Goal: Task Accomplishment & Management: Complete application form

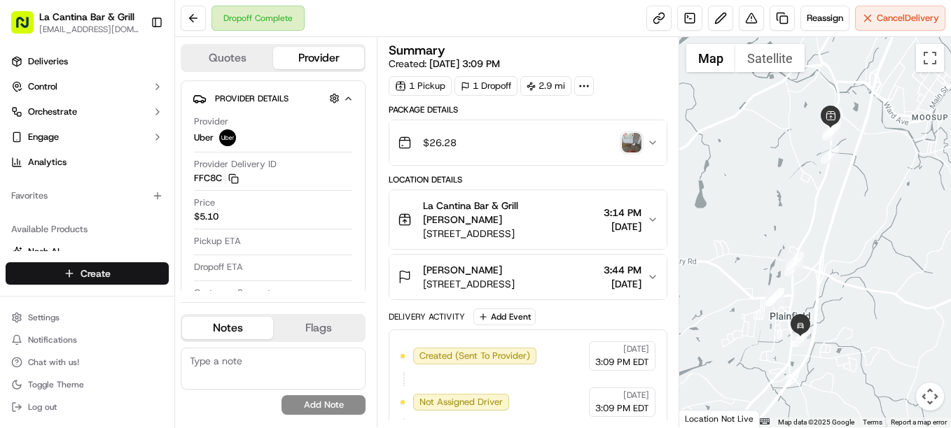
scroll to position [147, 0]
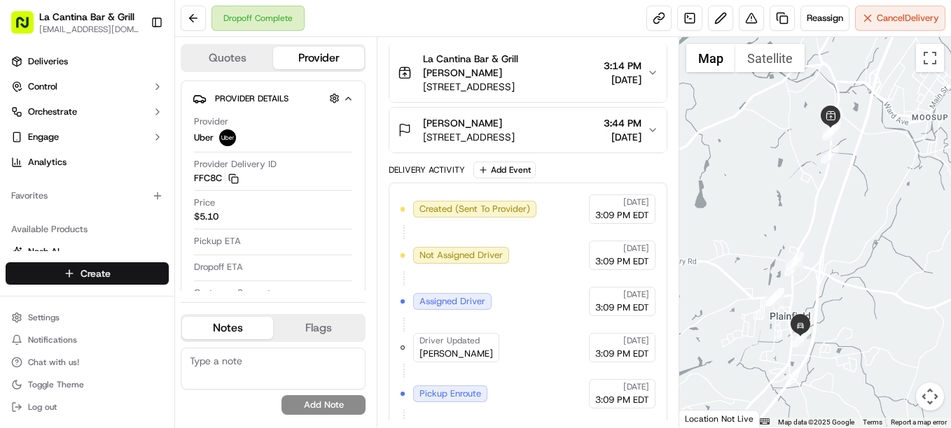
click at [77, 279] on html "La Cantina Bar & Grill [EMAIL_ADDRESS][DOMAIN_NAME] Toggle Sidebar Deliveries C…" at bounding box center [475, 214] width 951 height 428
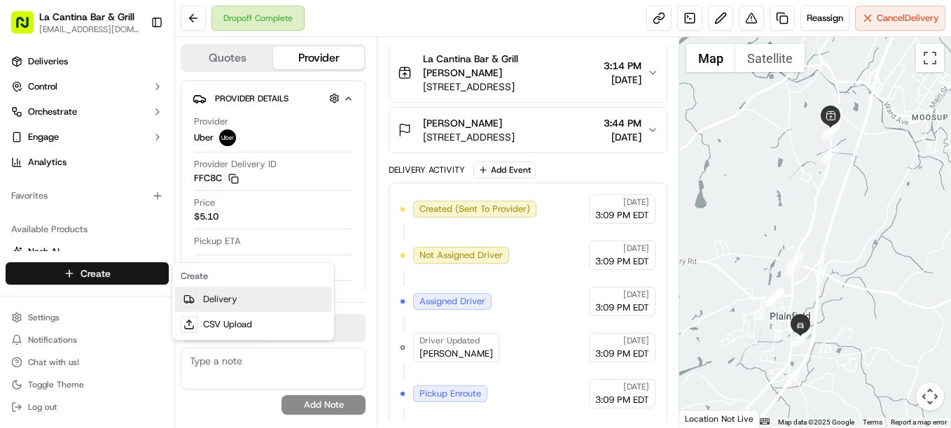
click at [208, 298] on link "Delivery" at bounding box center [253, 299] width 156 height 25
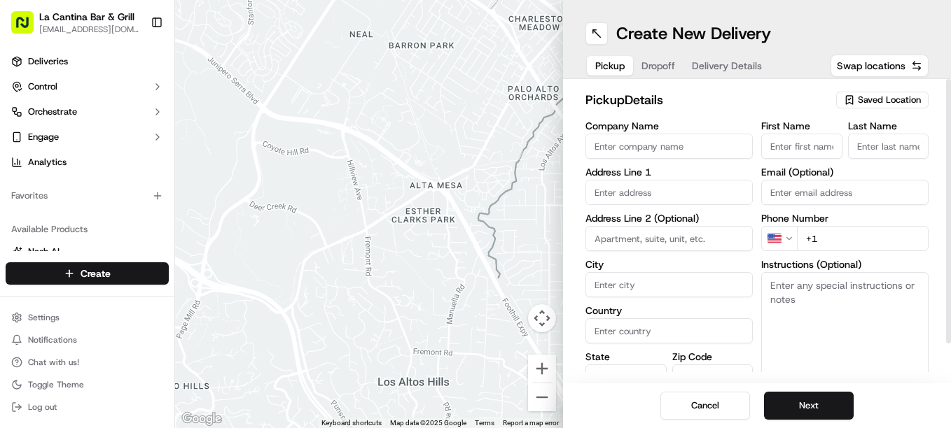
click at [612, 154] on input "Company Name" at bounding box center [668, 146] width 167 height 25
type input "La Cantina Bar & Grill"
type input "[STREET_ADDRESS]"
type input "Plainfield"
type input "[GEOGRAPHIC_DATA]"
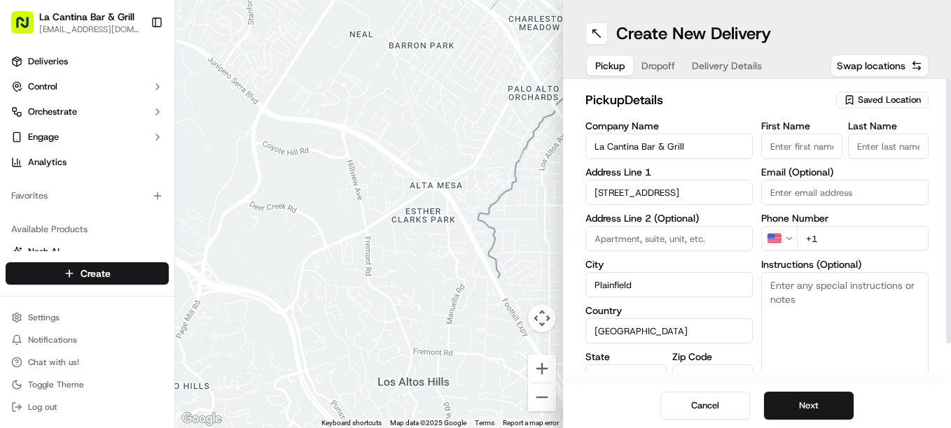
type input "CT"
type input "06374"
type input "[PERSON_NAME]"
type input "[EMAIL_ADDRESS][DOMAIN_NAME]"
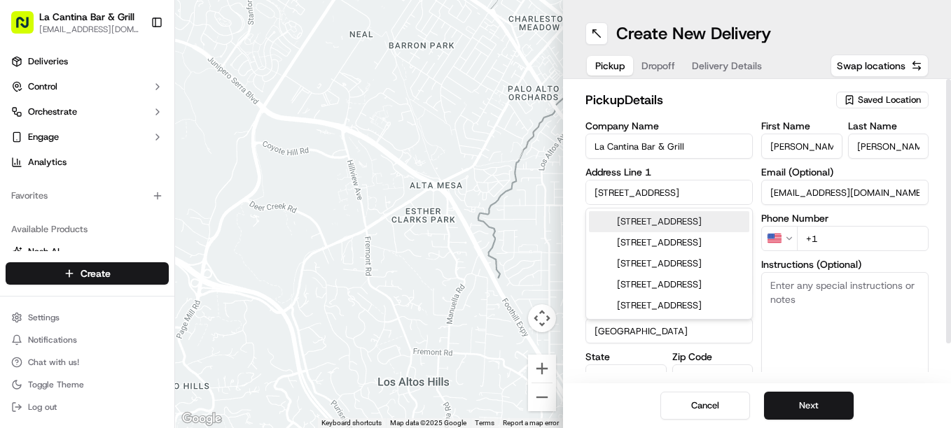
click at [839, 230] on input "+1" at bounding box center [863, 238] width 132 height 25
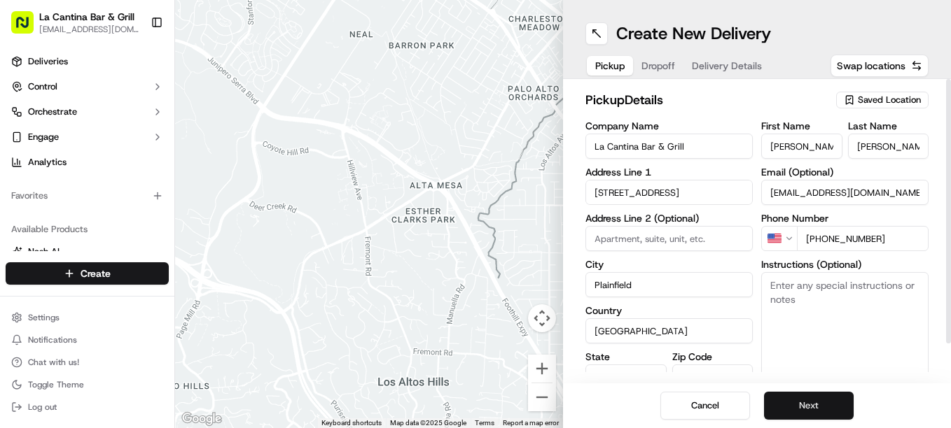
type input "[PHONE_NUMBER]"
click at [806, 404] on button "Next" at bounding box center [809, 406] width 90 height 28
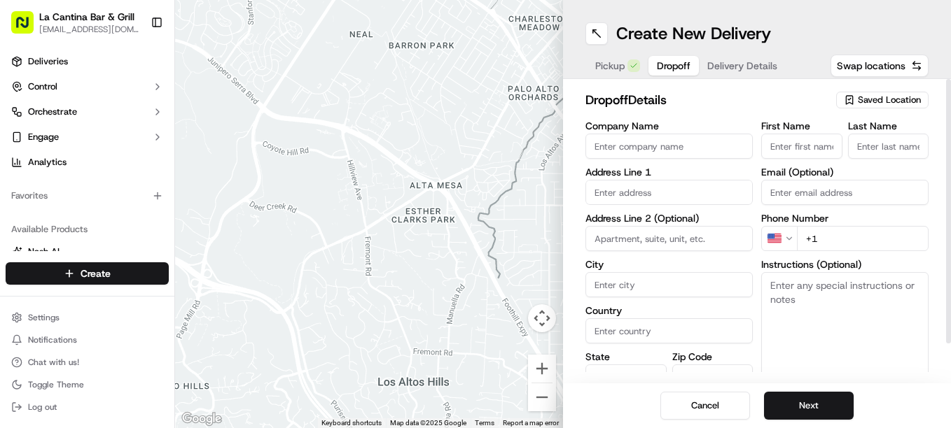
click at [770, 145] on input "First Name" at bounding box center [801, 146] width 81 height 25
type input "[PERSON_NAME]"
type input "30 oak"
type input "[GEOGRAPHIC_DATA]"
type input "[PERSON_NAME]"
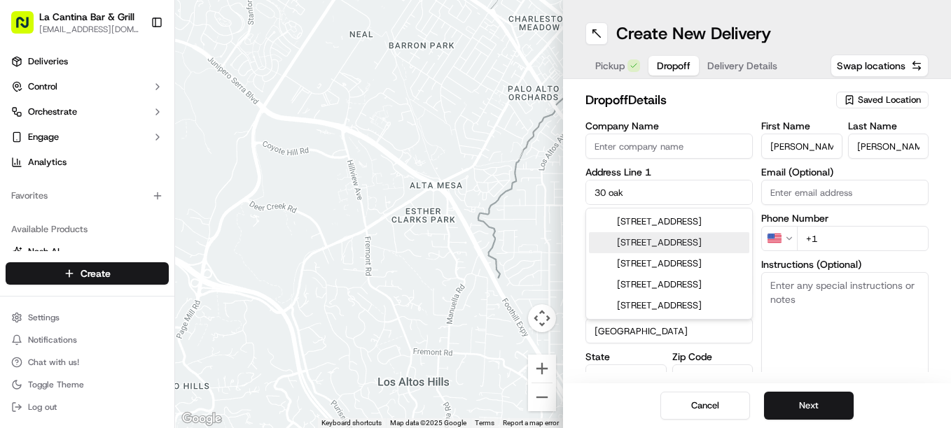
click at [727, 253] on div "[STREET_ADDRESS]" at bounding box center [669, 242] width 160 height 21
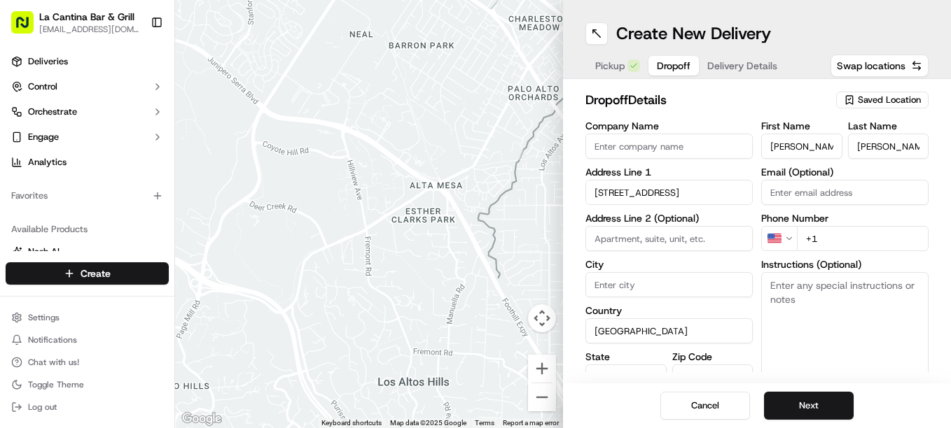
type input "[STREET_ADDRESS]"
type input "Plainfield"
type input "CT"
type input "06374"
type input "[STREET_ADDRESS]"
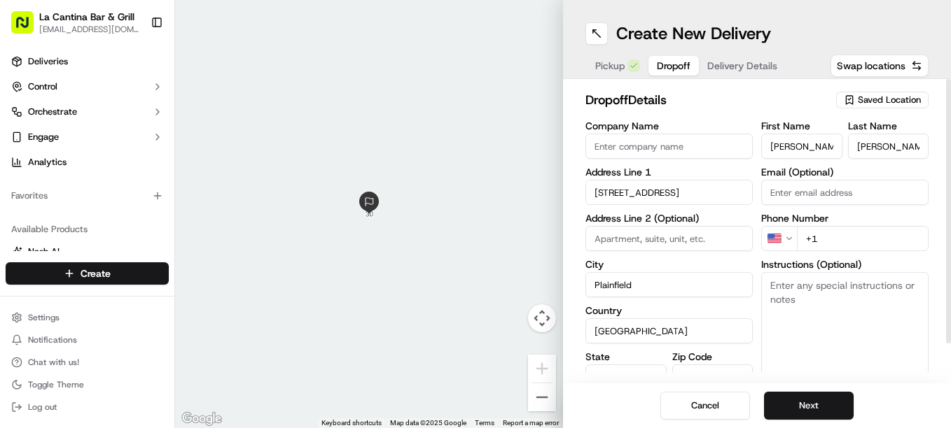
click at [855, 241] on input "+1" at bounding box center [863, 238] width 132 height 25
type input "[PHONE_NUMBER]"
click at [792, 412] on button "Next" at bounding box center [809, 406] width 90 height 28
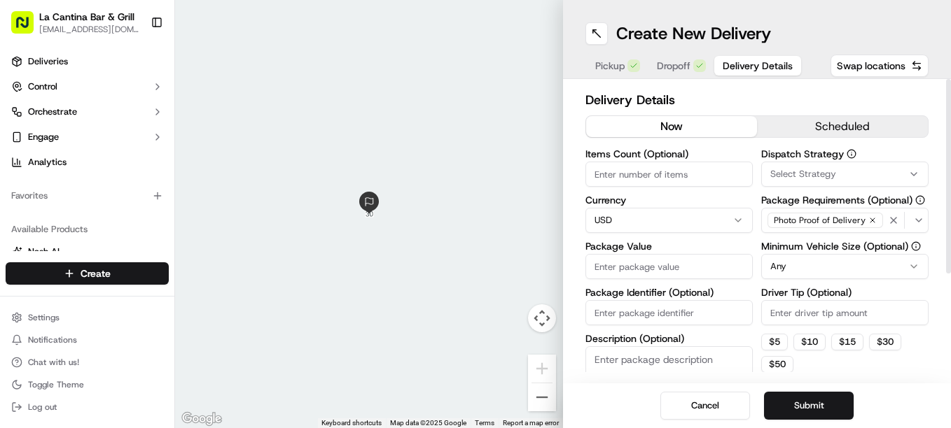
click at [647, 269] on input "Package Value" at bounding box center [668, 266] width 167 height 25
type input "24.74"
click at [773, 325] on div "Dispatch Strategy Select Strategy Package Requirements (Optional) Photo Proof o…" at bounding box center [844, 287] width 167 height 276
click at [780, 314] on input "Driver Tip (Optional)" at bounding box center [844, 312] width 167 height 25
type input "4.50"
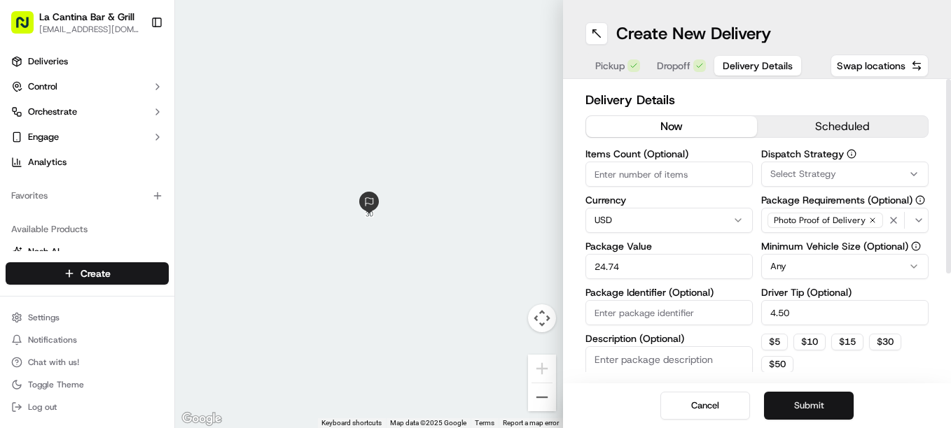
click at [808, 409] on button "Submit" at bounding box center [809, 406] width 90 height 28
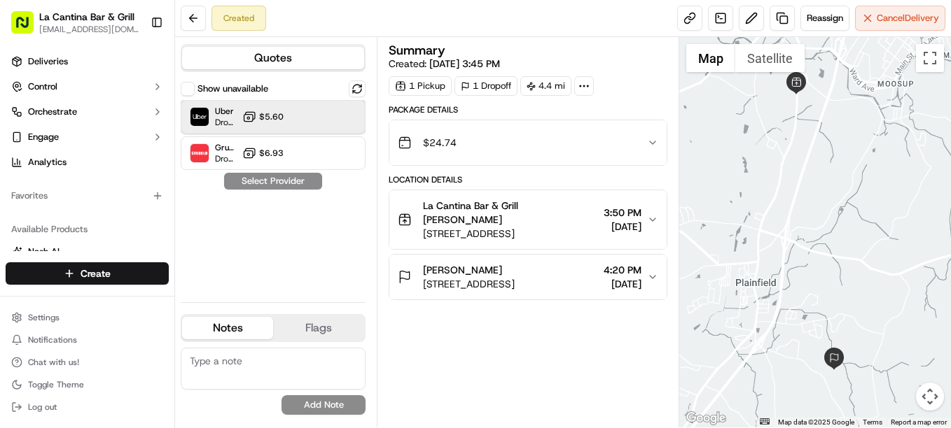
click at [308, 108] on div "Uber Dropoff ETA 32 minutes $5.60" at bounding box center [273, 117] width 185 height 34
click at [274, 178] on button "Assign Provider" at bounding box center [272, 181] width 99 height 17
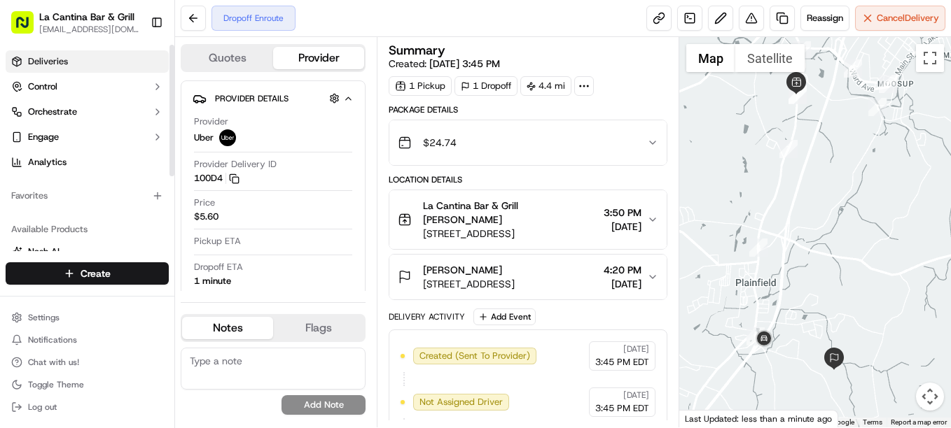
click at [92, 59] on link "Deliveries" at bounding box center [87, 61] width 163 height 22
